Goal: Task Accomplishment & Management: Complete application form

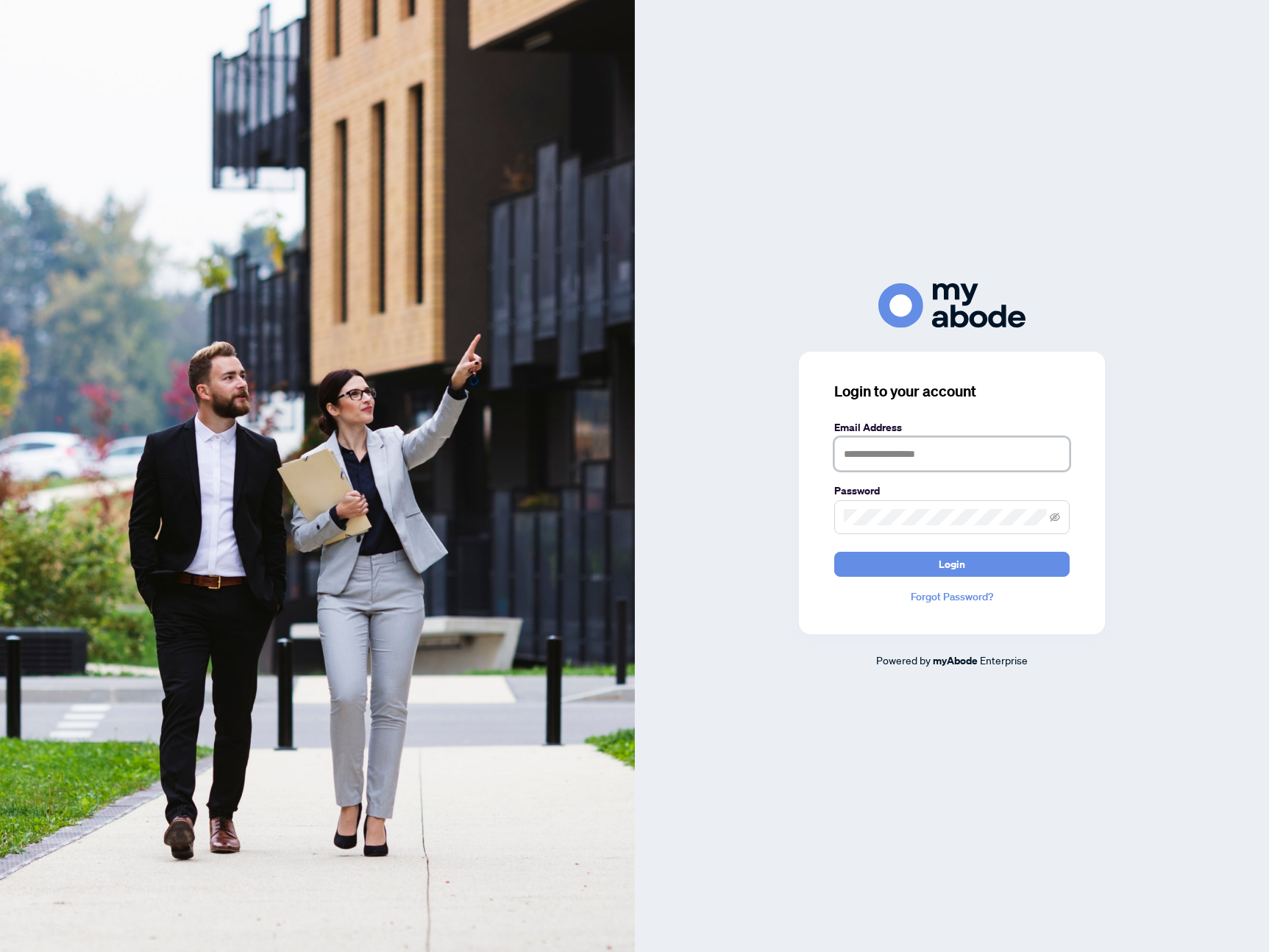
click at [905, 458] on input "text" at bounding box center [952, 454] width 235 height 34
type input "**********"
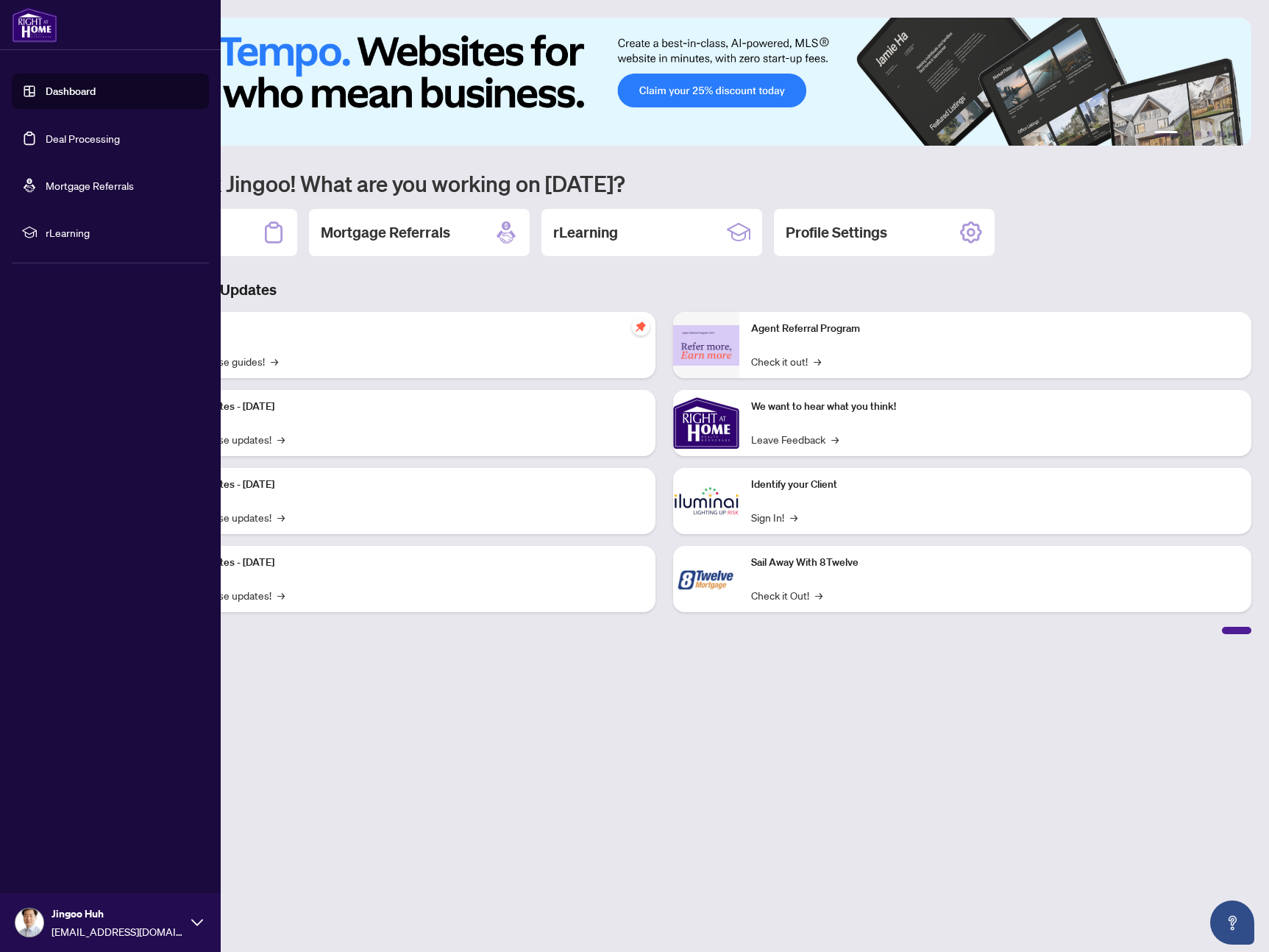
click at [69, 139] on link "Deal Processing" at bounding box center [82, 137] width 74 height 13
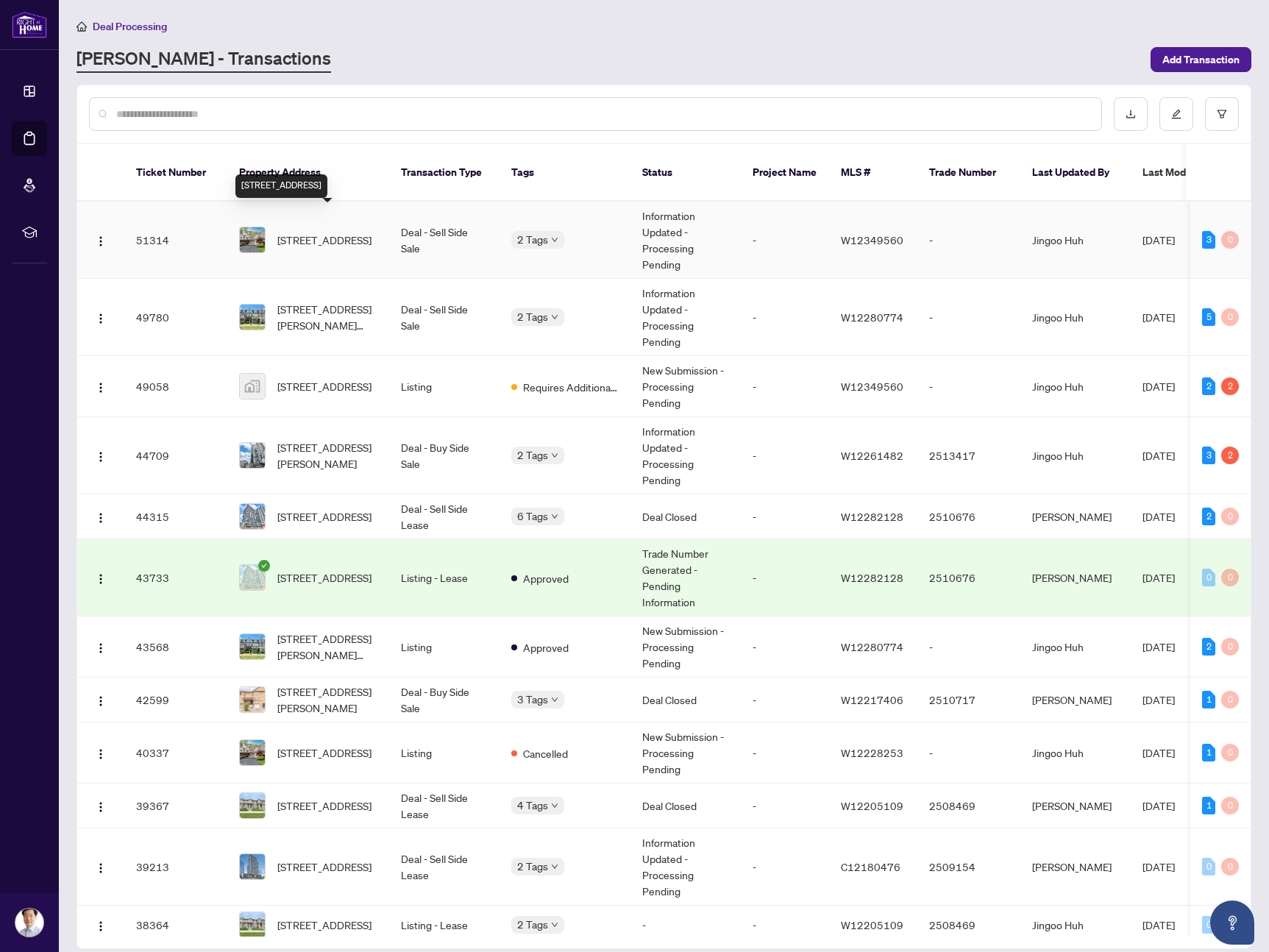
click at [350, 232] on span "[STREET_ADDRESS]" at bounding box center [324, 240] width 94 height 16
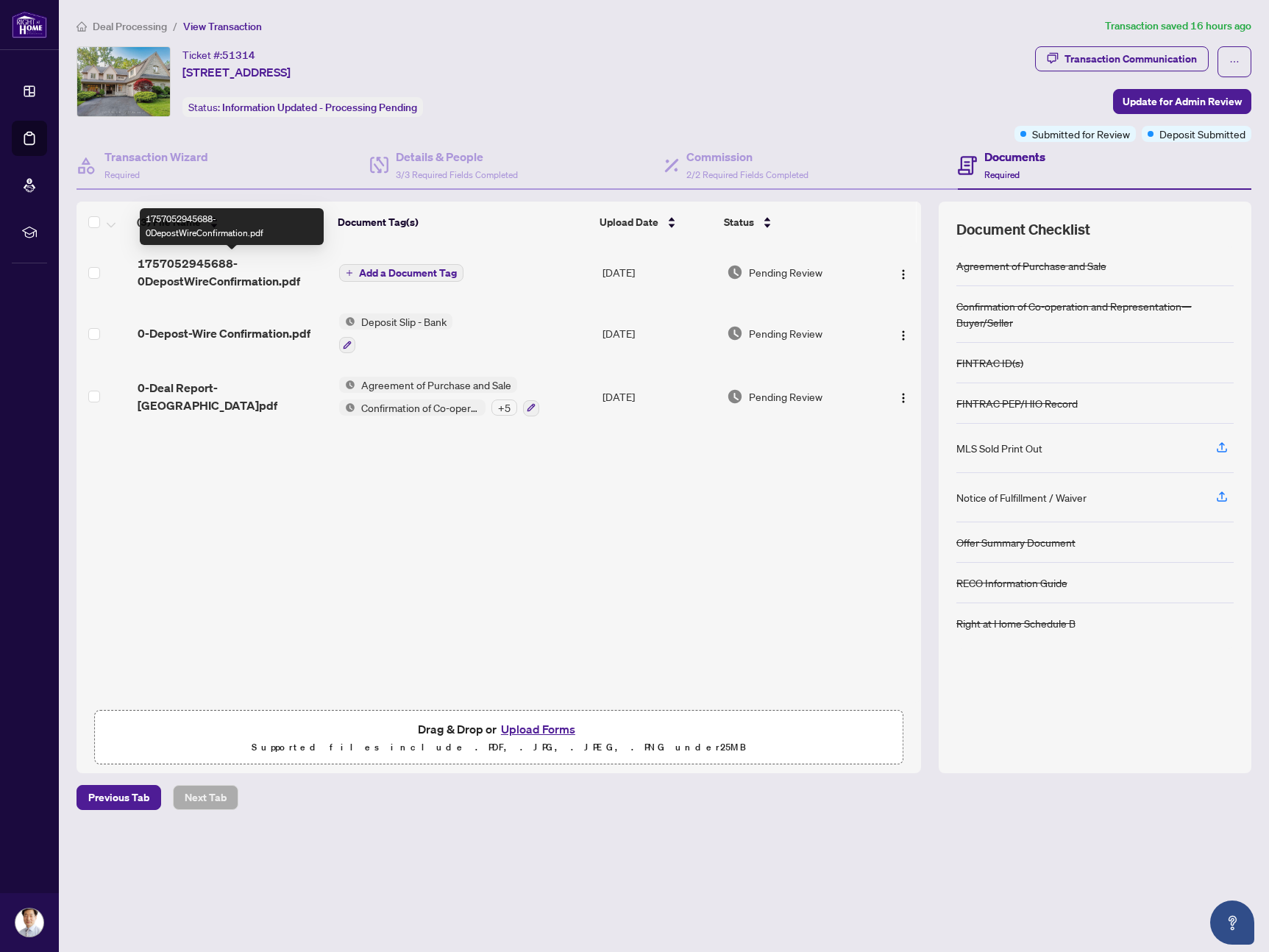
click at [222, 277] on span "1757052945688-0DepostWireConfirmation.pdf" at bounding box center [232, 273] width 190 height 36
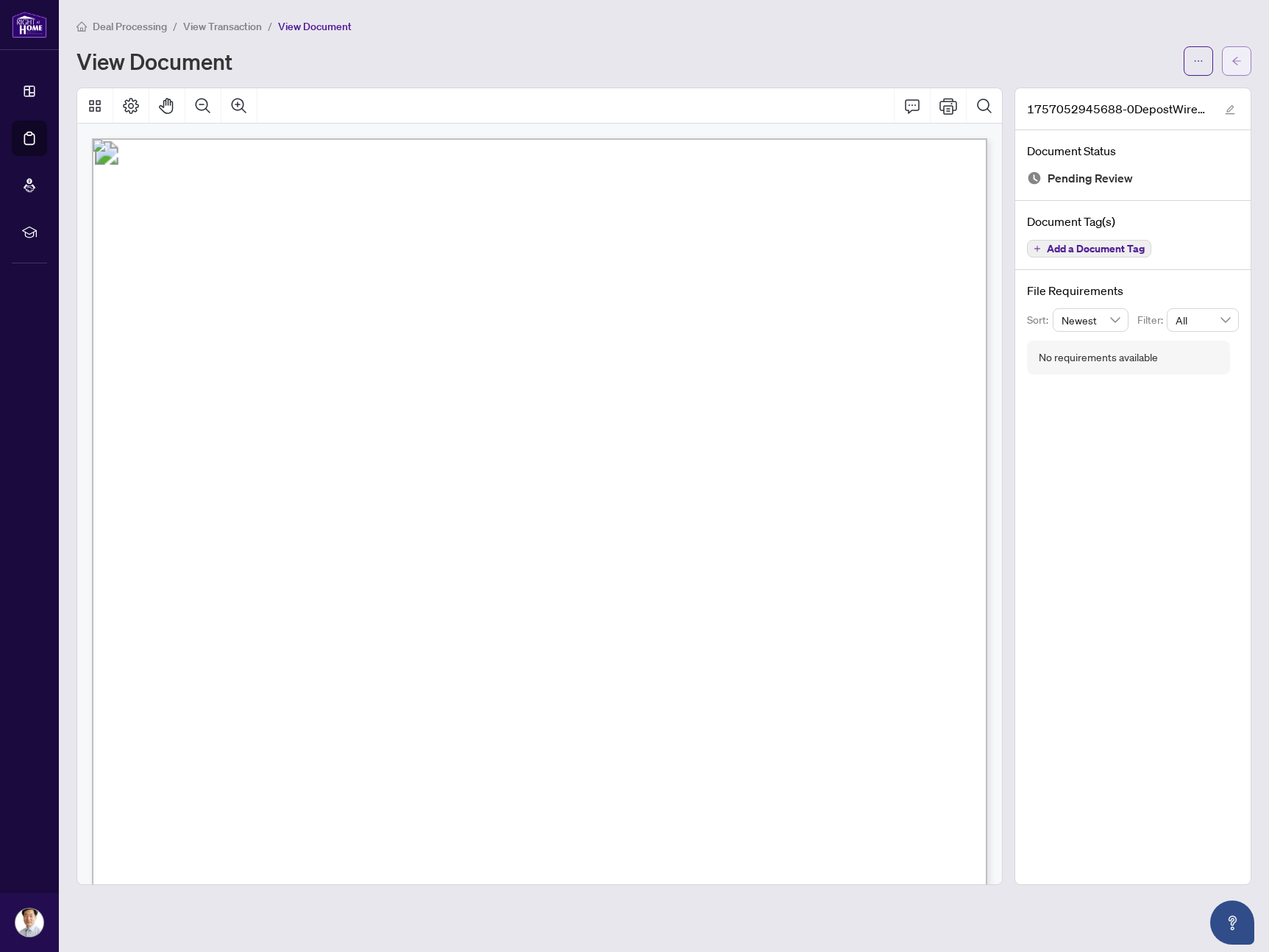
click at [1239, 60] on icon "arrow-left" at bounding box center [1236, 60] width 9 height 8
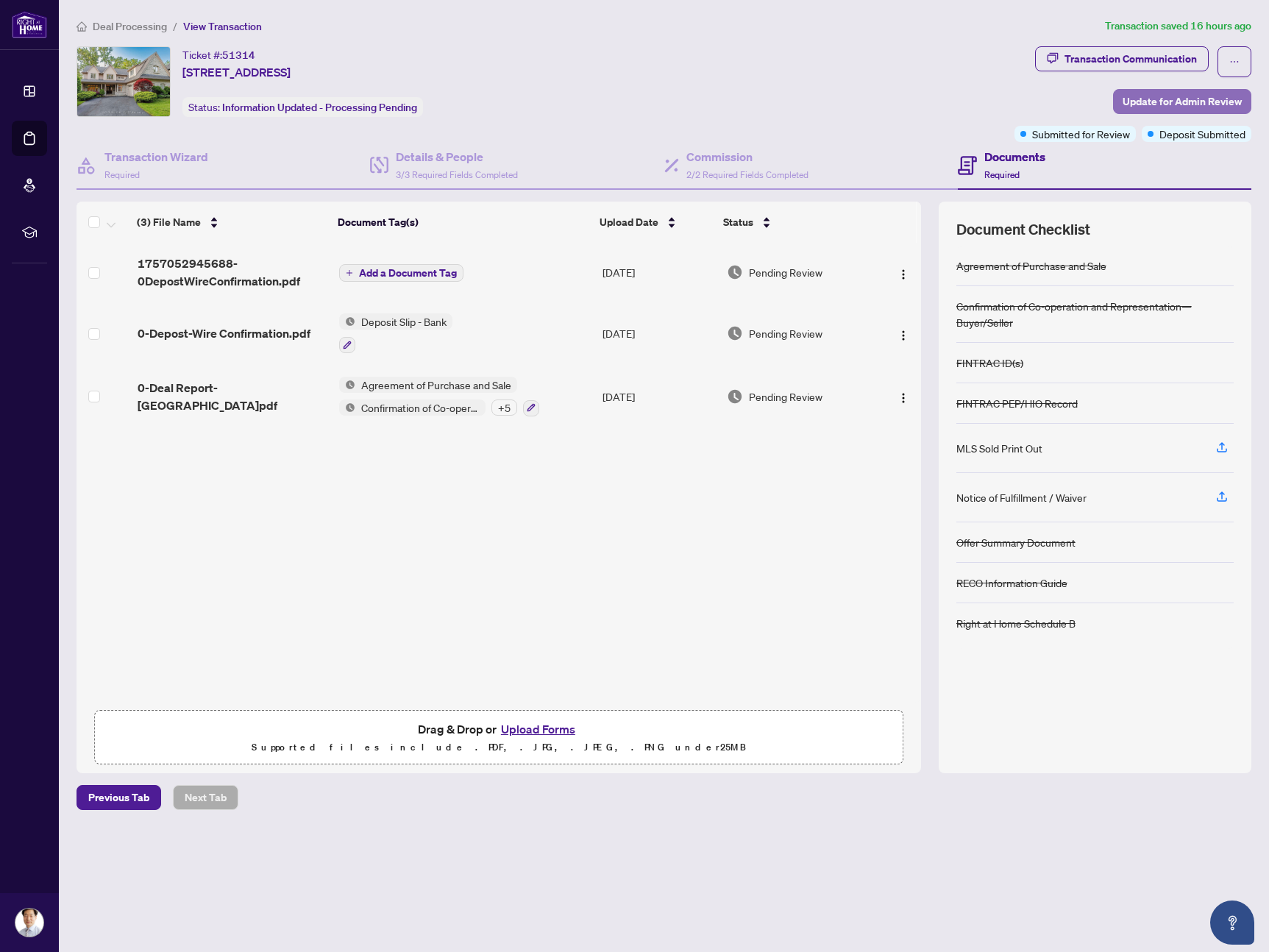
click at [1166, 104] on span "Update for Admin Review" at bounding box center [1182, 102] width 119 height 24
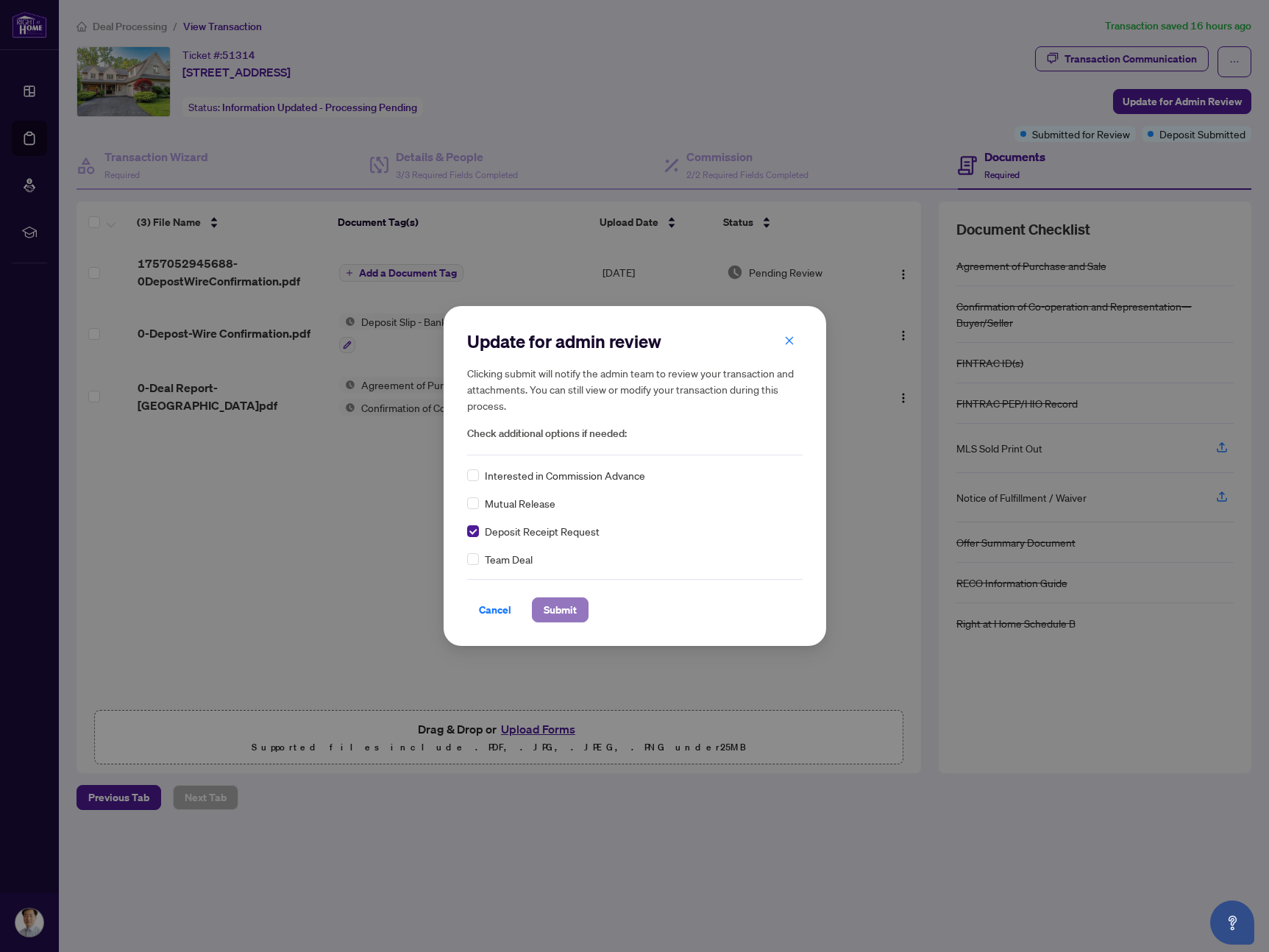
click at [565, 609] on span "Submit" at bounding box center [561, 610] width 34 height 24
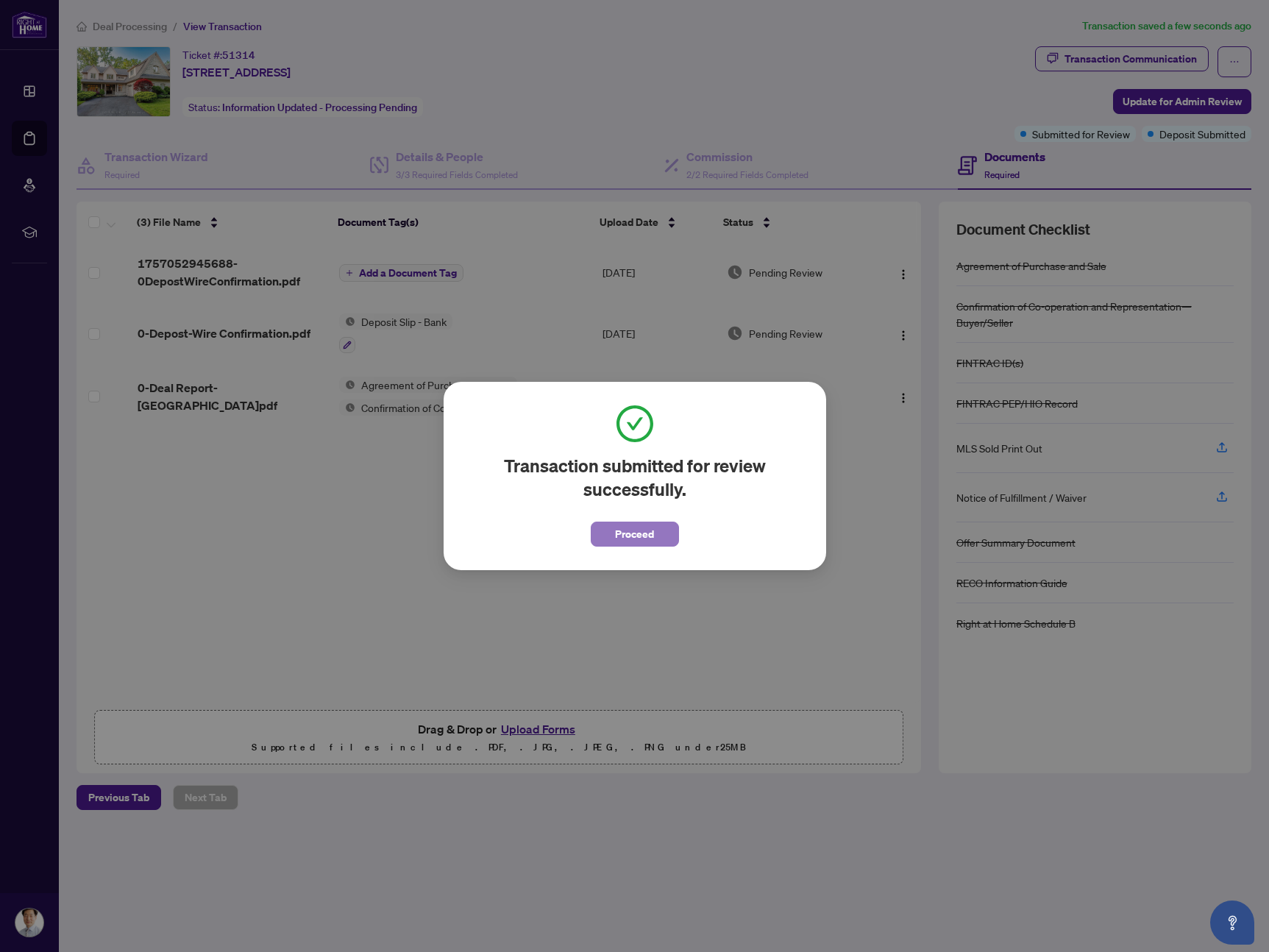
click at [648, 537] on span "Proceed" at bounding box center [634, 534] width 39 height 24
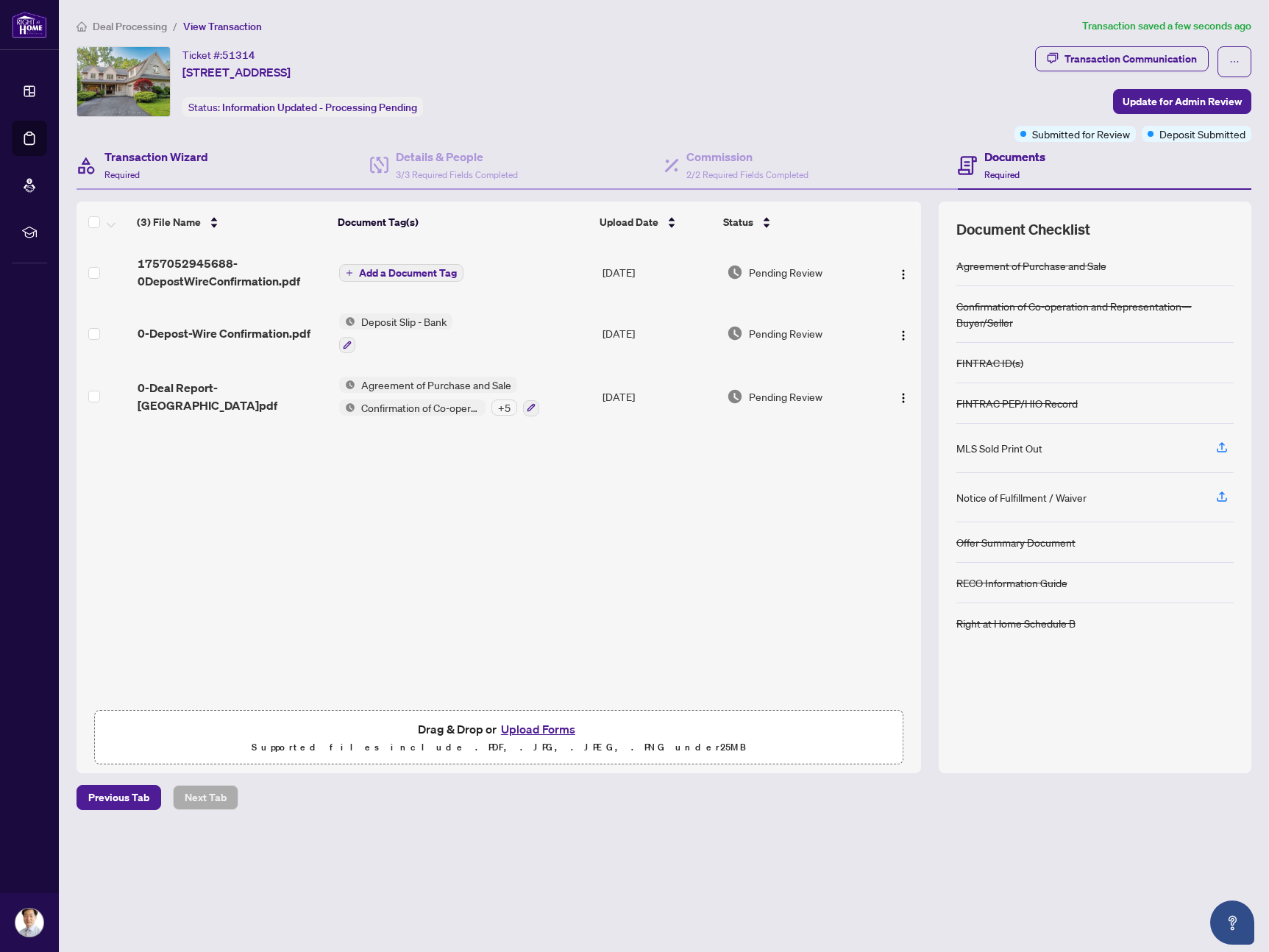
click at [219, 166] on div "Transaction Wizard Required" at bounding box center [222, 166] width 293 height 47
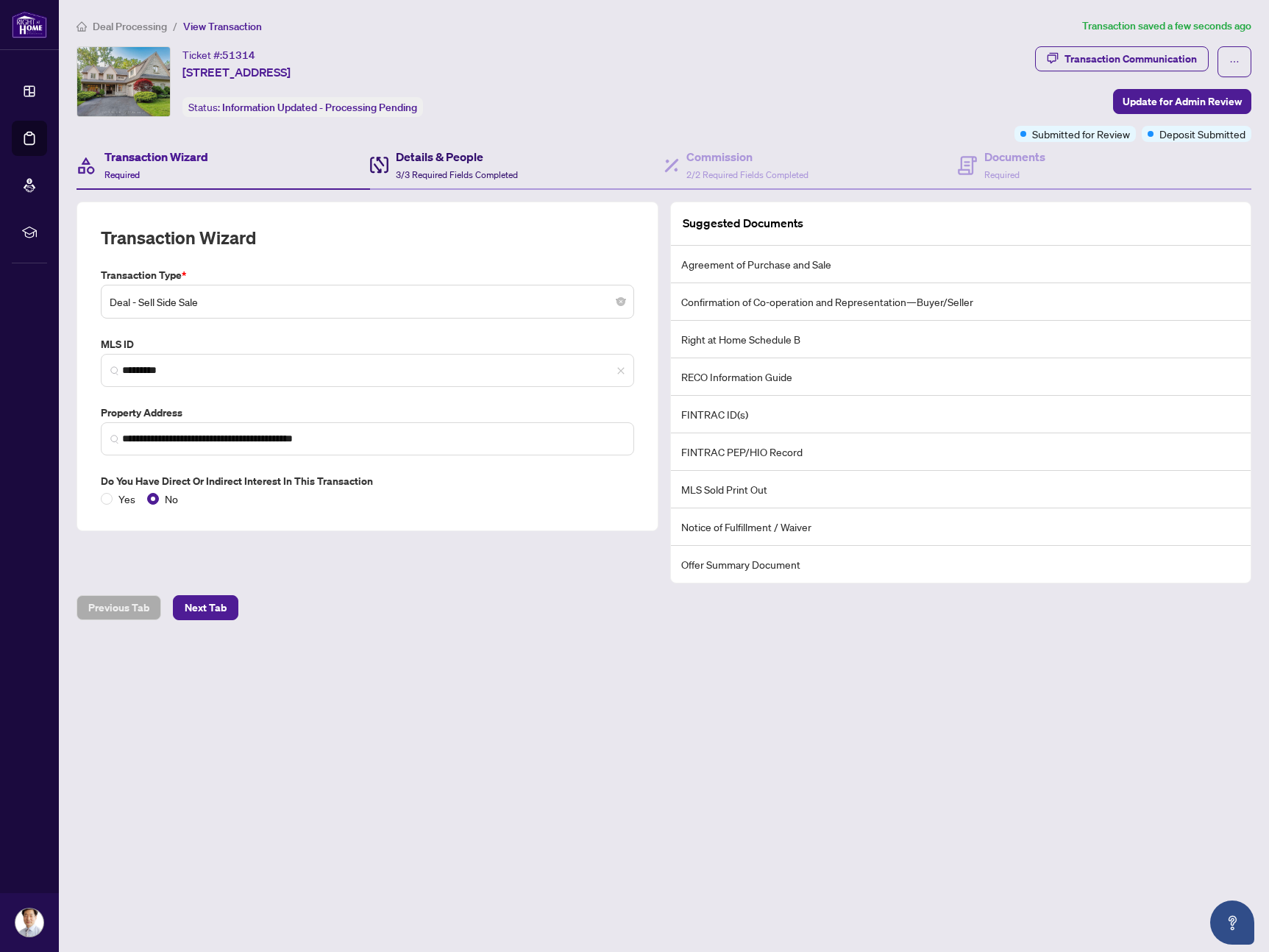
click at [427, 157] on h4 "Details & People" at bounding box center [457, 157] width 122 height 18
